Goal: Book appointment/travel/reservation

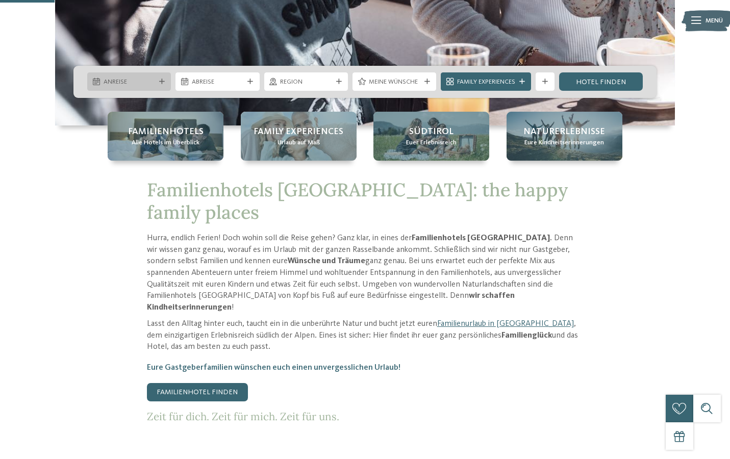
click at [108, 83] on span "Anreise" at bounding box center [129, 81] width 51 height 9
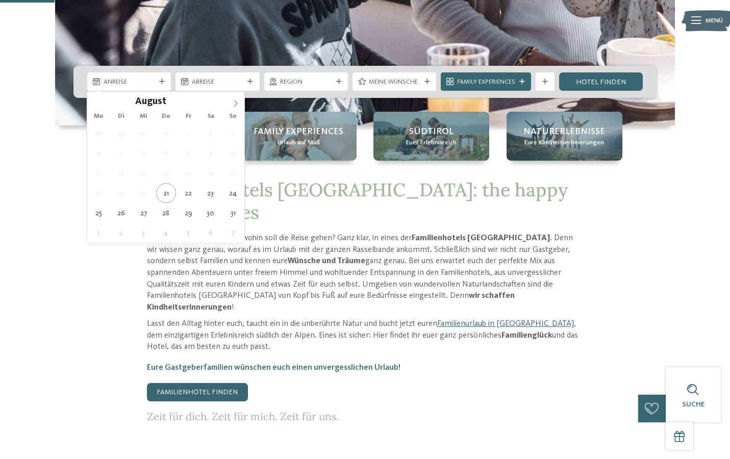
click at [237, 102] on icon at bounding box center [235, 103] width 7 height 7
type div "03.09.2025"
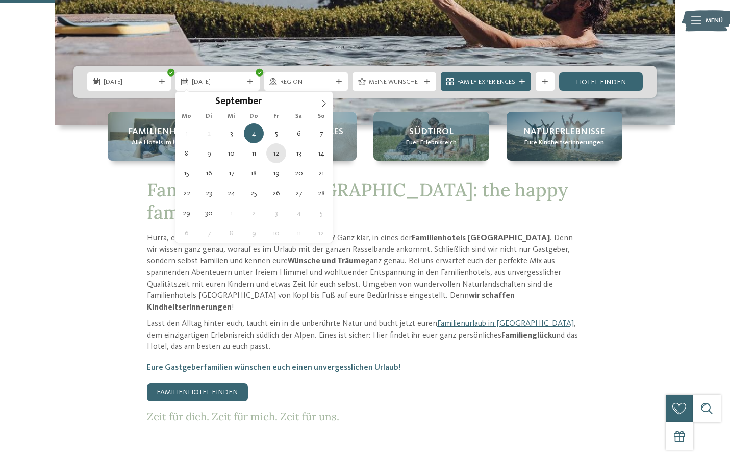
type div "12.09.2025"
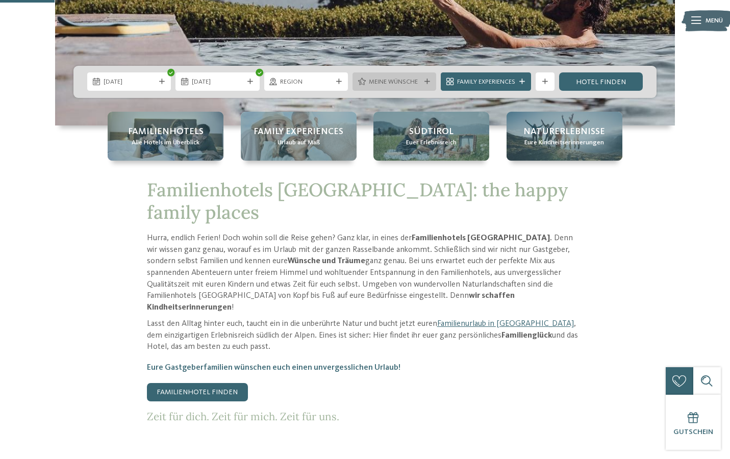
click at [402, 86] on span "Meine Wünsche" at bounding box center [394, 81] width 51 height 9
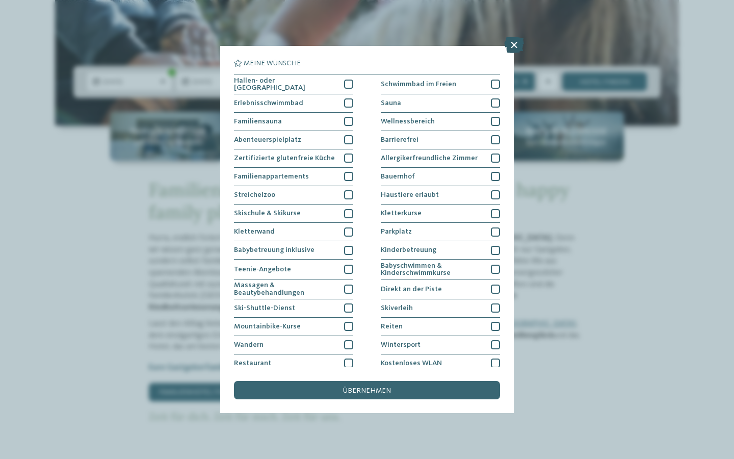
click at [520, 44] on icon at bounding box center [514, 45] width 20 height 16
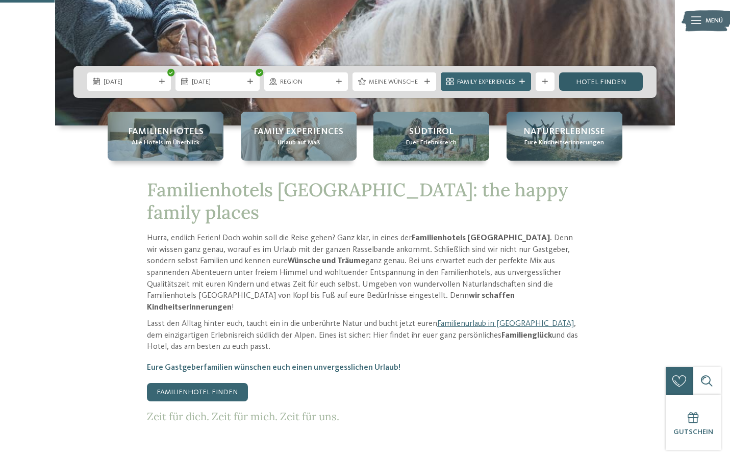
click at [609, 84] on link "Hotel finden" at bounding box center [601, 81] width 84 height 18
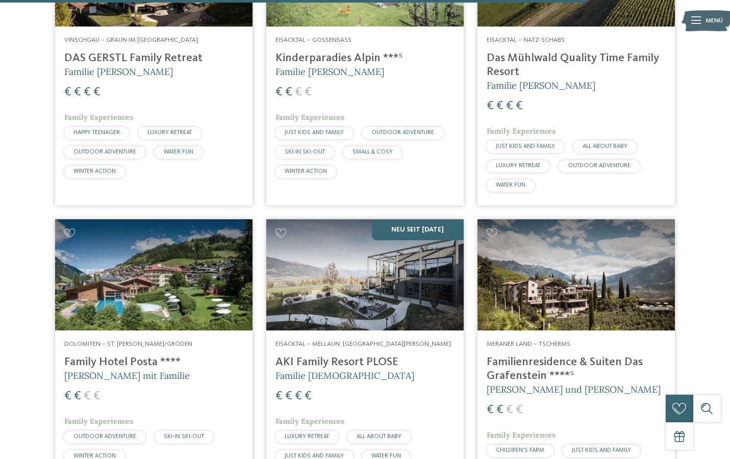
scroll to position [2197, 0]
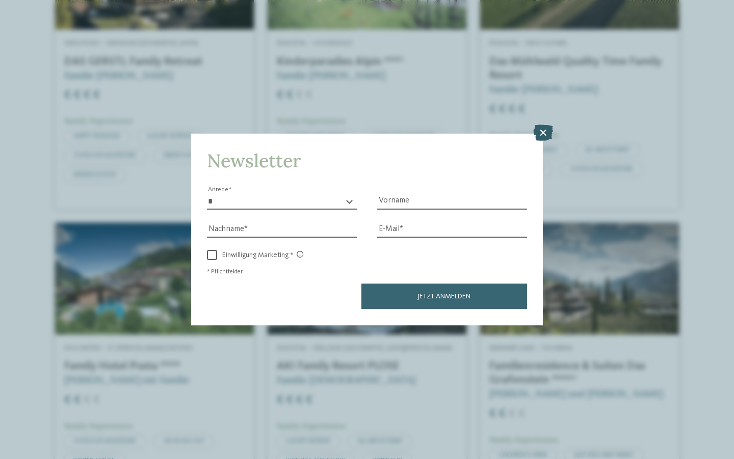
click at [545, 125] on icon at bounding box center [543, 133] width 20 height 16
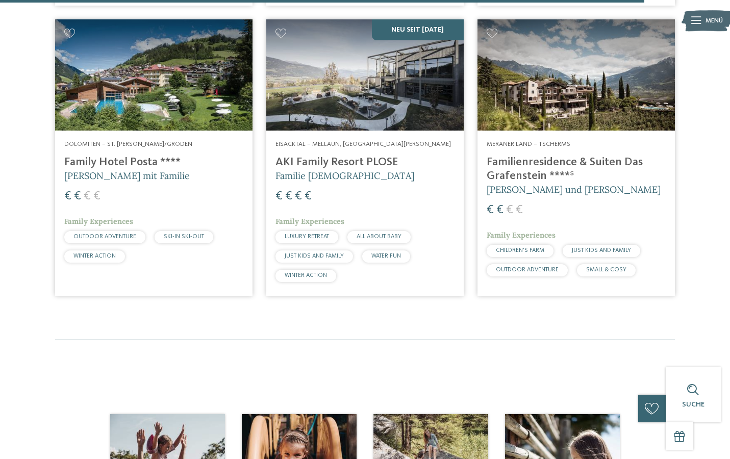
scroll to position [2409, 0]
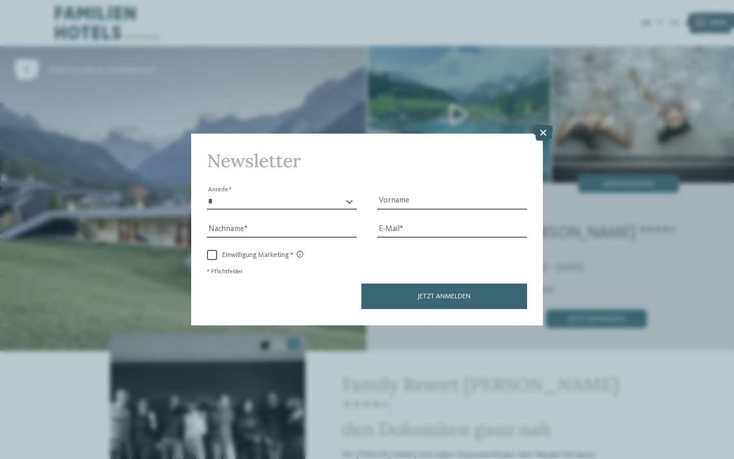
click at [546, 125] on icon at bounding box center [543, 133] width 20 height 16
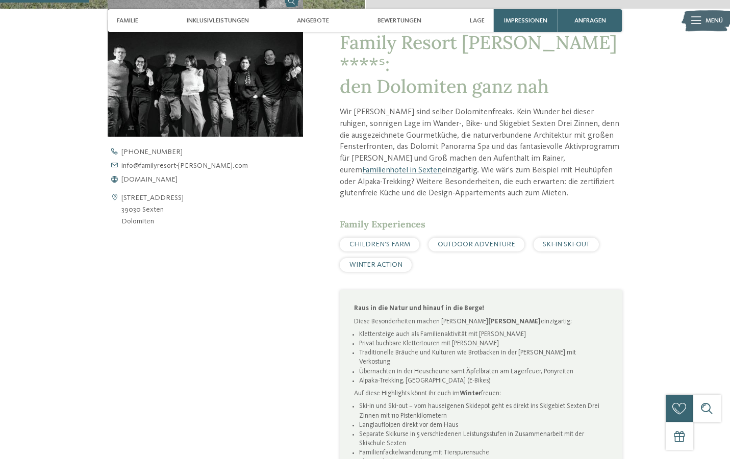
scroll to position [343, 0]
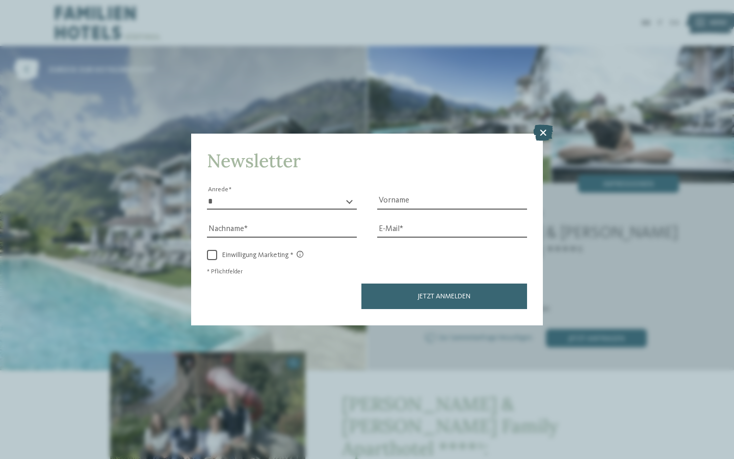
click at [550, 125] on icon at bounding box center [543, 133] width 20 height 16
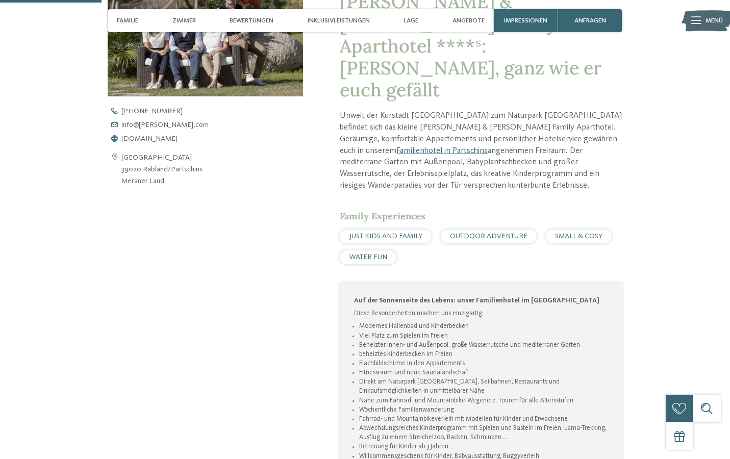
scroll to position [428, 0]
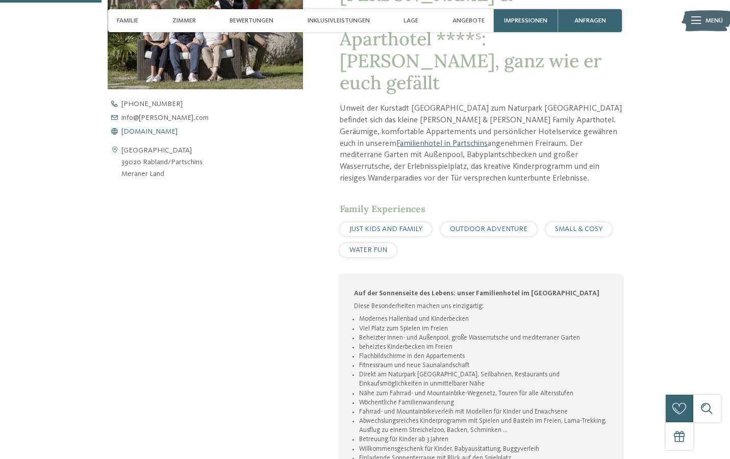
click at [142, 128] on span "www.heidi-edith.com" at bounding box center [149, 131] width 56 height 7
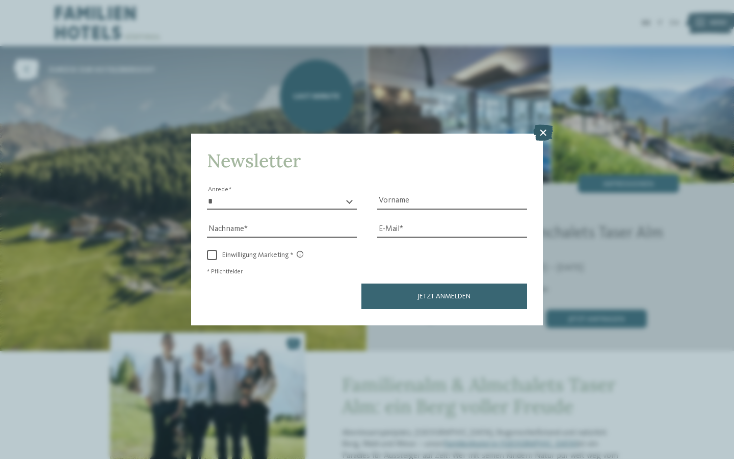
click at [548, 125] on icon at bounding box center [543, 133] width 20 height 16
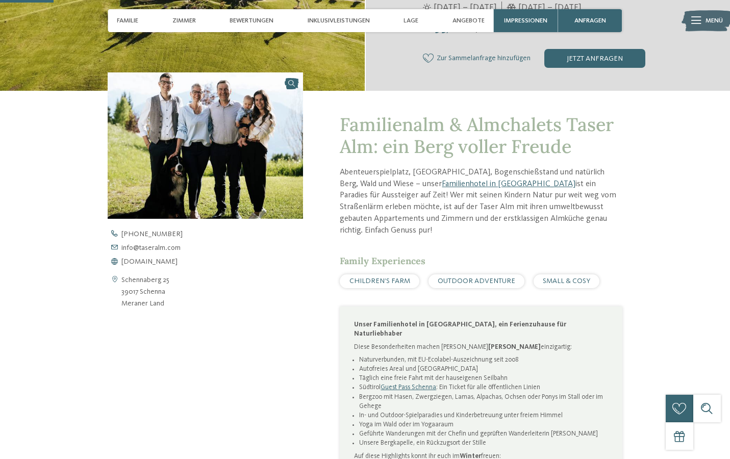
scroll to position [260, 0]
click at [158, 260] on span "www.taseralm.com" at bounding box center [149, 260] width 56 height 7
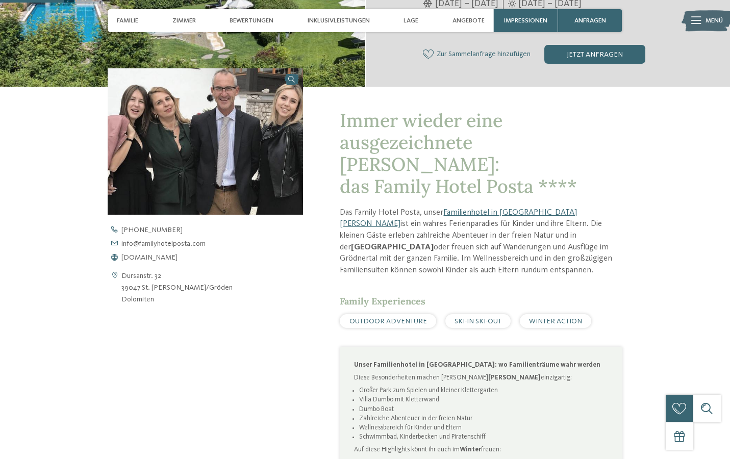
scroll to position [265, 0]
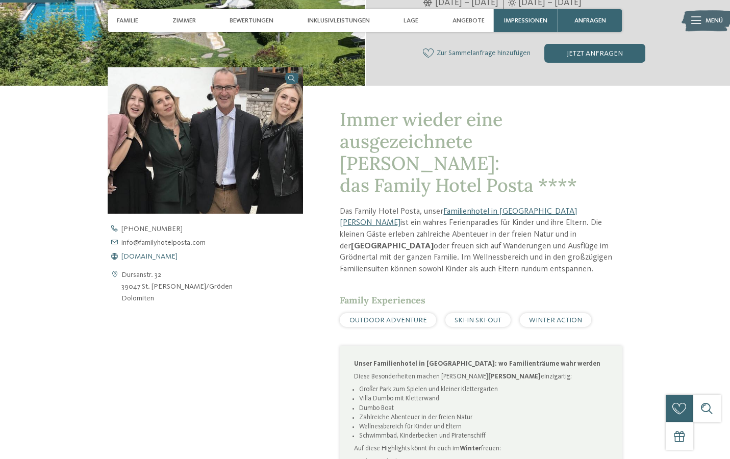
click at [146, 254] on span "[DOMAIN_NAME]" at bounding box center [149, 256] width 56 height 7
